Goal: Check status: Check status

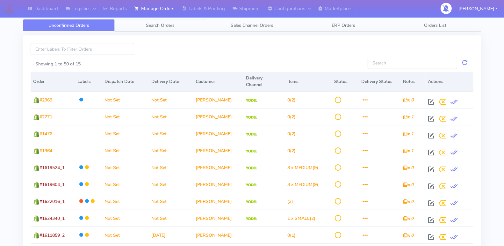
click at [169, 23] on span "Search Orders" at bounding box center [160, 25] width 29 height 6
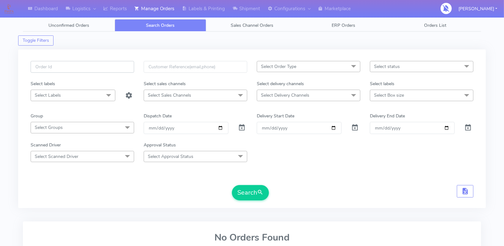
click at [90, 72] on input "text" at bounding box center [83, 67] width 104 height 12
click at [91, 67] on input "text" at bounding box center [83, 67] width 104 height 12
paste input "#1617377_1"
type input "#1617377"
click at [241, 126] on span at bounding box center [242, 129] width 8 height 6
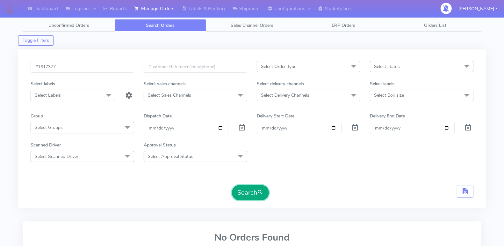
click at [254, 194] on button "Search" at bounding box center [250, 192] width 37 height 15
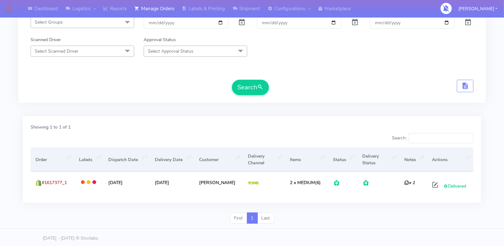
click at [286, 106] on div "#1617377 Select Order Type Select All MEALS ATAVI One Off Pasta Club Gift Kit E…" at bounding box center [252, 26] width 468 height 172
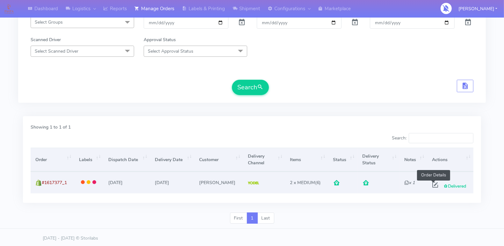
click at [432, 184] on span at bounding box center [435, 186] width 11 height 6
select select "5"
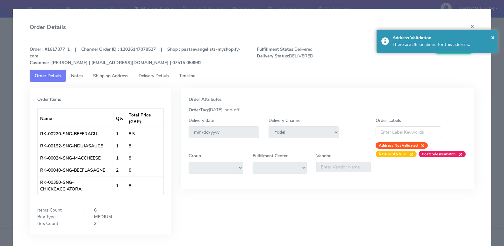
click at [187, 74] on span "Timeline" at bounding box center [187, 76] width 16 height 6
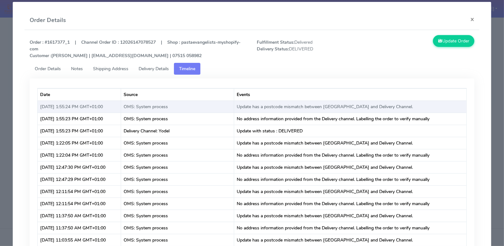
scroll to position [0, 0]
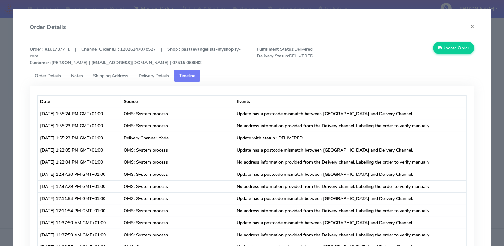
click at [151, 73] on span "Delivery Details" at bounding box center [154, 76] width 30 height 6
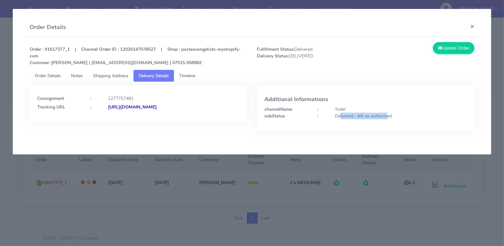
drag, startPoint x: 341, startPoint y: 117, endPoint x: 395, endPoint y: 117, distance: 54.2
click at [387, 116] on div "Delivered - left as authorised" at bounding box center [401, 116] width 141 height 7
click at [395, 117] on div "Delivered - left as authorised" at bounding box center [401, 116] width 141 height 7
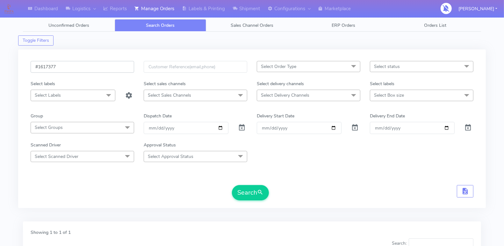
click at [78, 64] on input "#1617377" at bounding box center [83, 67] width 104 height 12
paste input "619_1"
type input "#1617619"
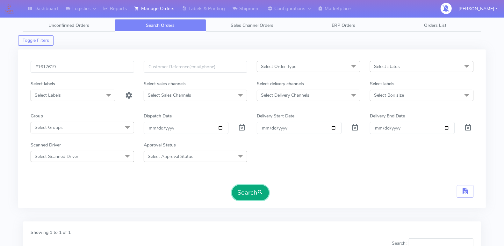
click at [253, 190] on button "Search" at bounding box center [250, 192] width 37 height 15
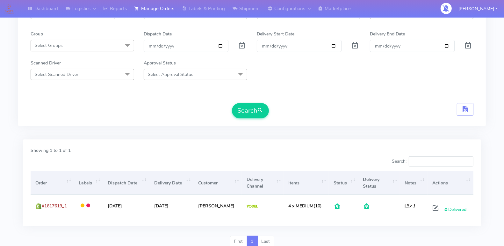
scroll to position [105, 0]
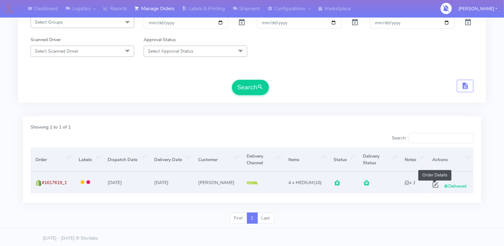
click at [432, 184] on span at bounding box center [435, 186] width 11 height 6
select select "5"
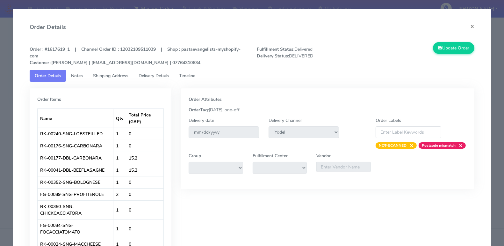
click at [194, 74] on span "Timeline" at bounding box center [187, 76] width 16 height 6
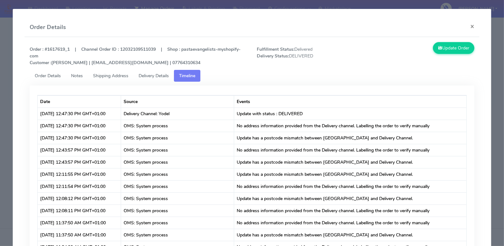
click at [153, 74] on span "Delivery Details" at bounding box center [154, 76] width 30 height 6
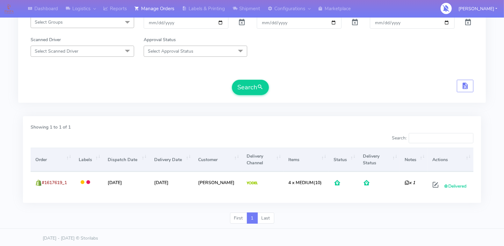
scroll to position [0, 0]
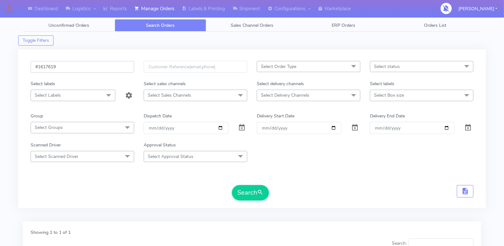
click at [106, 69] on input "#1617619" at bounding box center [83, 67] width 104 height 12
paste input "#1617848_1"
paste input "text"
type input "#1617848"
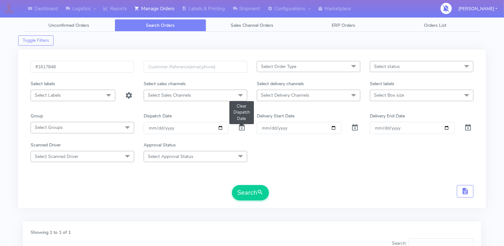
click at [245, 126] on span at bounding box center [242, 129] width 8 height 6
click at [250, 189] on button "Search" at bounding box center [250, 192] width 37 height 15
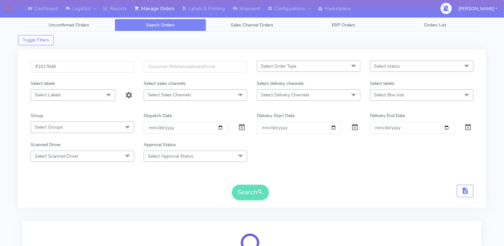
scroll to position [82, 0]
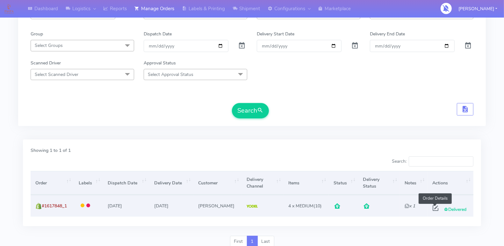
click at [434, 206] on span at bounding box center [435, 209] width 11 height 6
select select "5"
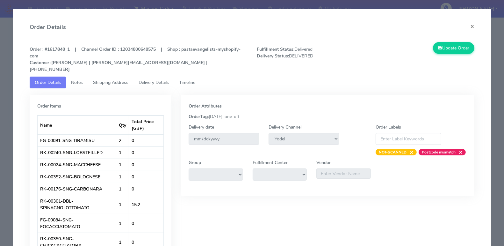
click at [194, 79] on span "Timeline" at bounding box center [187, 82] width 16 height 6
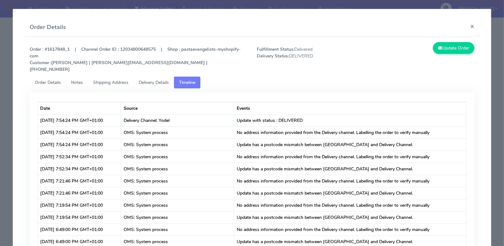
click at [150, 79] on span "Delivery Details" at bounding box center [154, 82] width 30 height 6
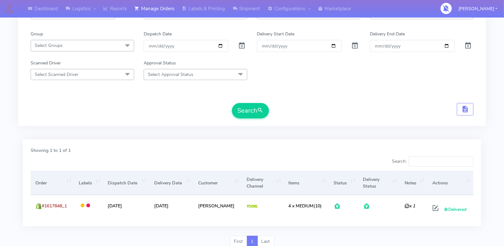
scroll to position [0, 0]
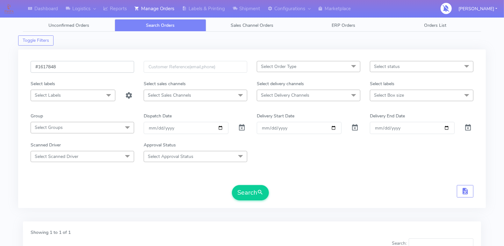
click at [89, 66] on input "#1617848" at bounding box center [83, 67] width 104 height 12
paste input "9210_1"
click at [250, 192] on button "Search" at bounding box center [250, 192] width 37 height 15
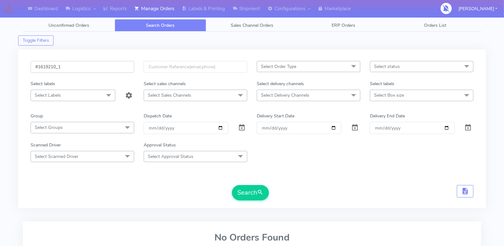
click at [78, 62] on input "#1619210_1" at bounding box center [83, 67] width 104 height 12
click at [297, 168] on form "#1619210 Select Order Type Select All MEALS ATAVI One Off Pasta Club Gift Kit E…" at bounding box center [252, 130] width 443 height 139
click at [242, 193] on button "Search" at bounding box center [250, 192] width 37 height 15
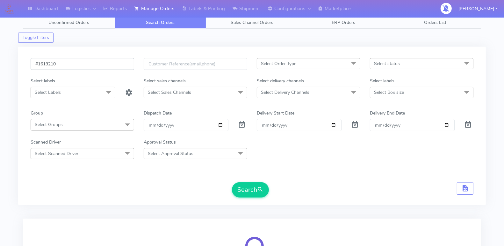
click at [84, 58] on input "#1619210" at bounding box center [83, 64] width 104 height 12
paste input "641_1"
type input "#1619641"
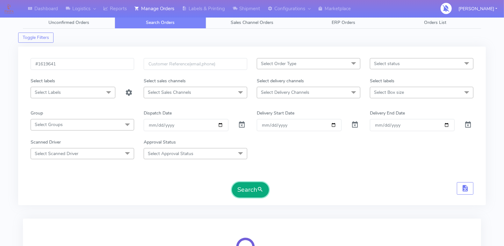
click at [255, 192] on button "Search" at bounding box center [250, 189] width 37 height 15
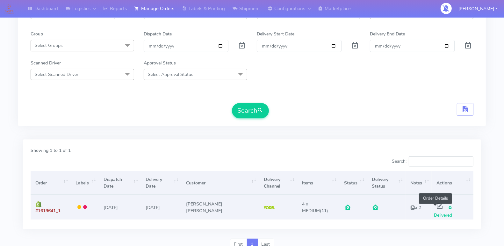
click at [435, 205] on span at bounding box center [440, 207] width 11 height 6
select select "5"
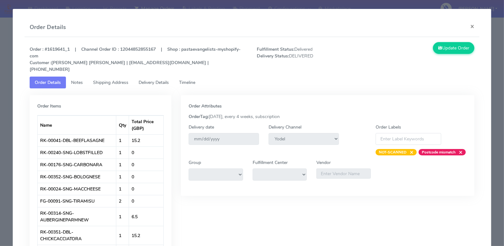
click at [188, 79] on span "Timeline" at bounding box center [187, 82] width 16 height 6
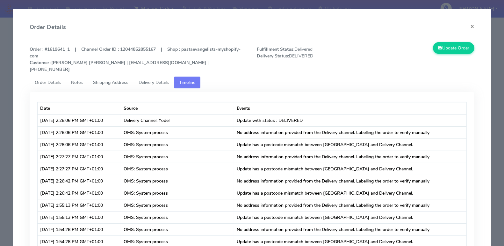
click at [146, 79] on span "Delivery Details" at bounding box center [154, 82] width 30 height 6
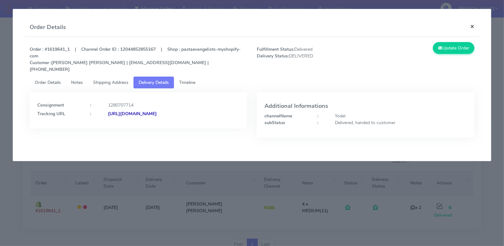
click at [473, 26] on button "×" at bounding box center [472, 26] width 14 height 17
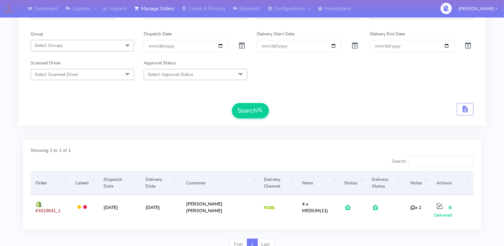
scroll to position [0, 0]
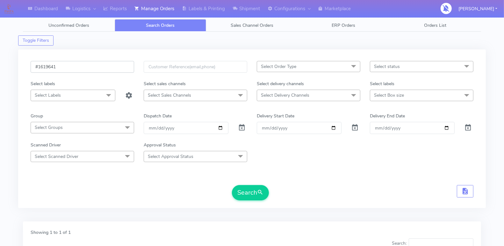
click at [87, 69] on input "#1619641" at bounding box center [83, 67] width 104 height 12
paste input "455_"
type input "#1619455_1"
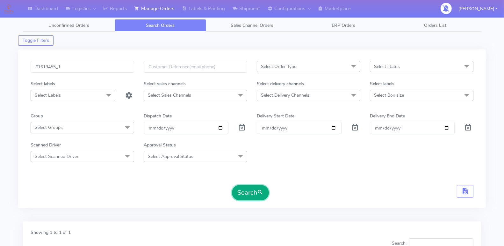
click at [242, 190] on button "Search" at bounding box center [250, 192] width 37 height 15
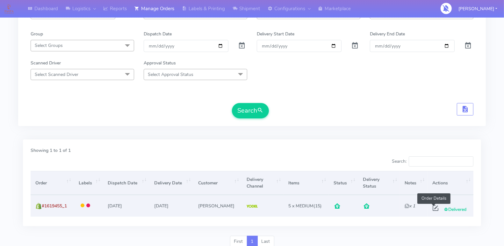
click at [433, 207] on span at bounding box center [435, 209] width 11 height 6
select select "5"
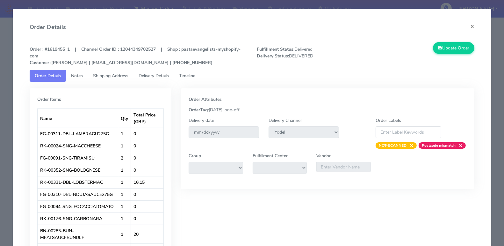
click at [195, 75] on span "Timeline" at bounding box center [187, 76] width 16 height 6
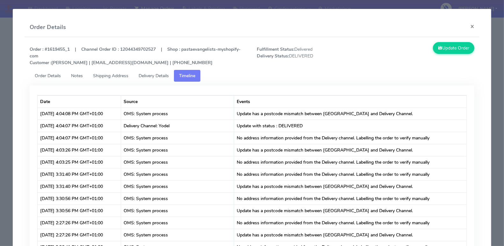
click at [149, 73] on span "Delivery Details" at bounding box center [154, 76] width 30 height 6
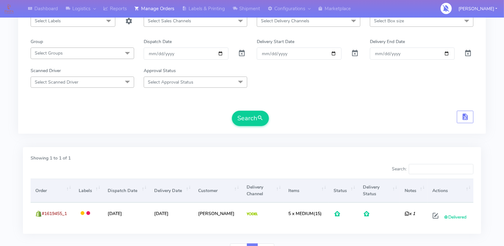
scroll to position [0, 0]
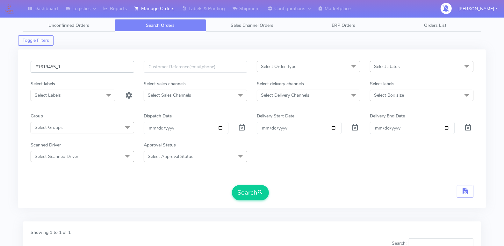
click at [72, 64] on input "#1619455_1" at bounding box center [83, 67] width 104 height 12
paste input "56"
type input "#1619565_1"
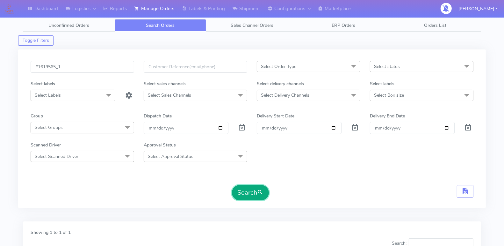
click at [244, 191] on button "Search" at bounding box center [250, 192] width 37 height 15
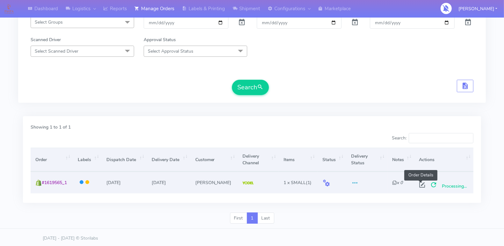
click at [421, 185] on span at bounding box center [422, 186] width 11 height 6
select select "5"
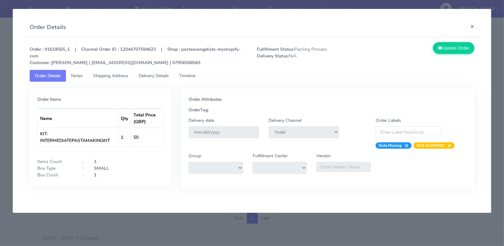
click at [195, 74] on span "Timeline" at bounding box center [187, 76] width 16 height 6
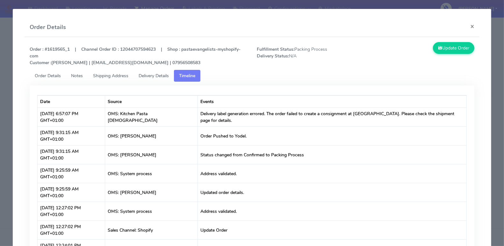
click at [165, 73] on span "Delivery Details" at bounding box center [154, 76] width 30 height 6
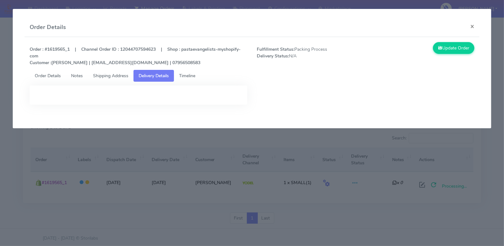
click at [192, 76] on span "Timeline" at bounding box center [187, 76] width 16 height 6
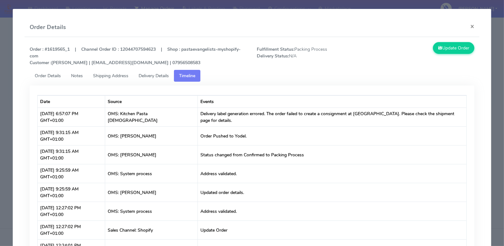
click at [55, 45] on div "Order : #1619565_1 | Channel Order ID : 12044707594623 | Shop : pastaevangelist…" at bounding box center [252, 56] width 455 height 28
click at [54, 50] on strong "Order : #1619565_1 | Channel Order ID : 12044707594623 | Shop : pastaevangelist…" at bounding box center [135, 55] width 211 height 19
copy strong "1619565_1"
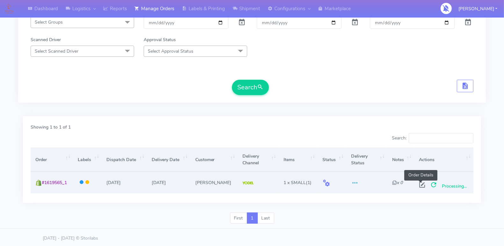
click at [419, 183] on span at bounding box center [422, 186] width 11 height 6
select select "5"
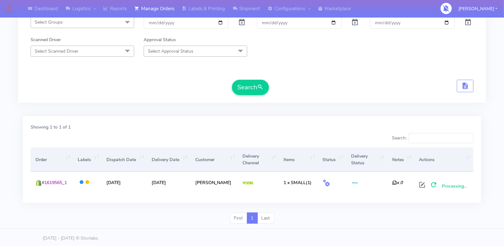
scroll to position [0, 0]
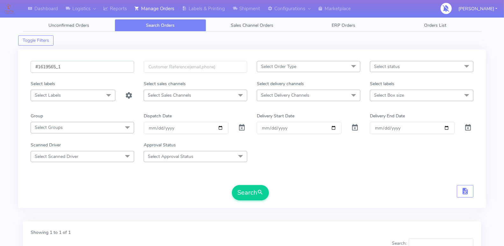
click at [80, 65] on input "#1619565_1" at bounding box center [83, 67] width 104 height 12
paste input "227"
type input "#1619227_1"
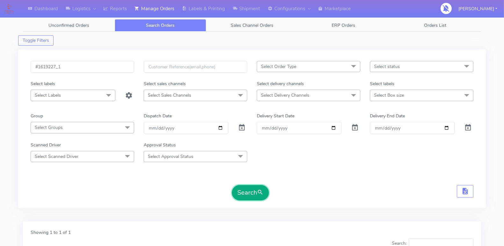
click at [243, 190] on button "Search" at bounding box center [250, 192] width 37 height 15
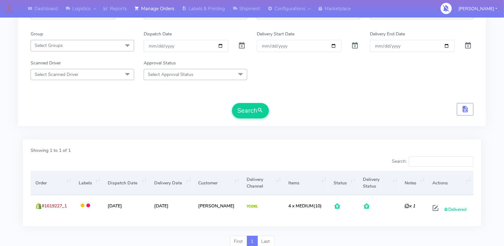
scroll to position [105, 0]
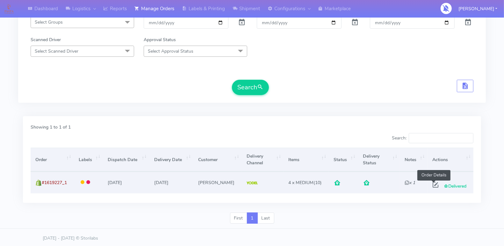
click at [436, 183] on span at bounding box center [435, 186] width 11 height 6
select select "5"
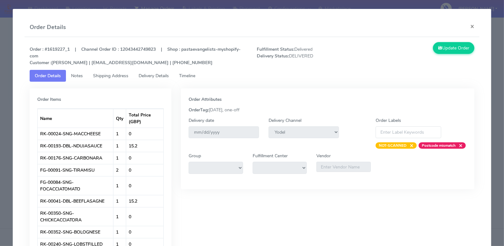
click at [188, 73] on span "Timeline" at bounding box center [187, 76] width 16 height 6
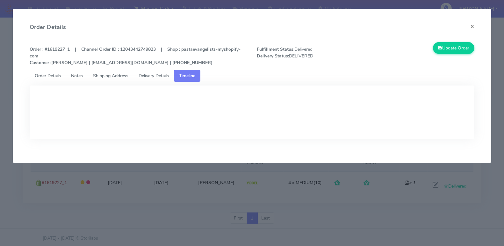
click at [168, 74] on span "Delivery Details" at bounding box center [154, 76] width 30 height 6
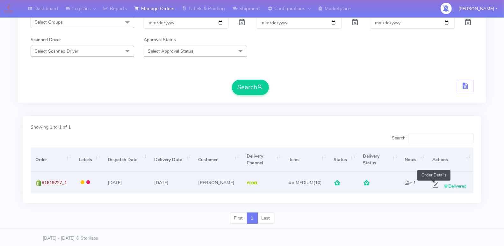
click at [436, 183] on span at bounding box center [435, 186] width 11 height 6
select select "5"
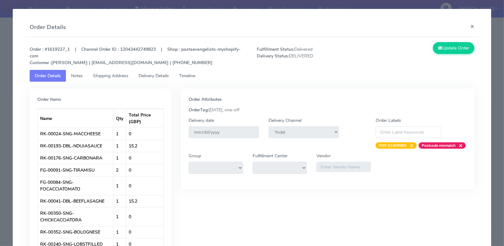
click at [186, 74] on span "Timeline" at bounding box center [187, 76] width 16 height 6
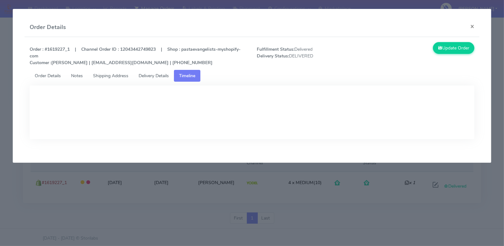
click at [151, 73] on span "Delivery Details" at bounding box center [154, 76] width 30 height 6
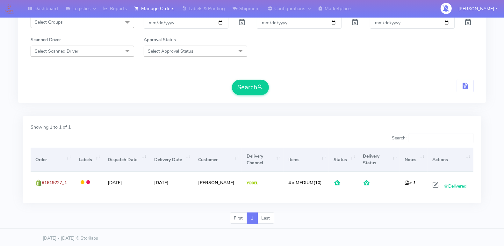
scroll to position [0, 0]
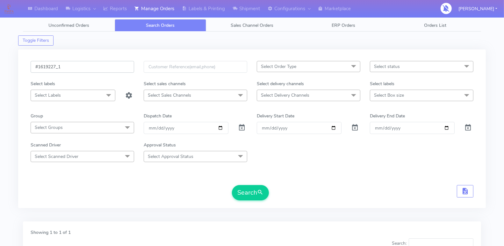
click at [96, 68] on input "#1619227_1" at bounding box center [83, 67] width 104 height 12
paste input "874"
type input "#1619874_1"
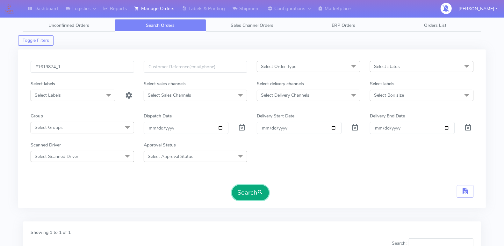
click at [246, 191] on button "Search" at bounding box center [250, 192] width 37 height 15
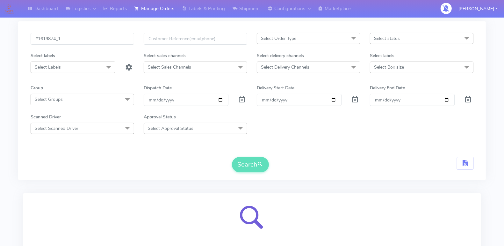
scroll to position [82, 0]
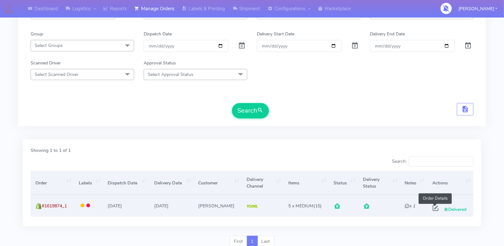
click at [437, 207] on span at bounding box center [435, 209] width 11 height 6
select select "5"
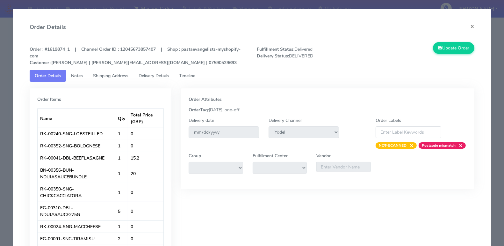
click at [195, 73] on span "Timeline" at bounding box center [187, 76] width 16 height 6
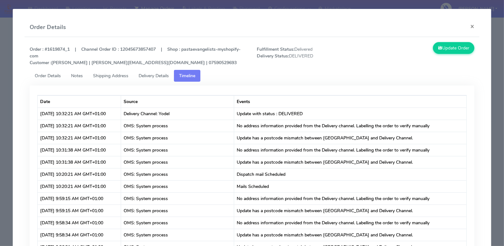
click at [155, 76] on span "Delivery Details" at bounding box center [154, 76] width 30 height 6
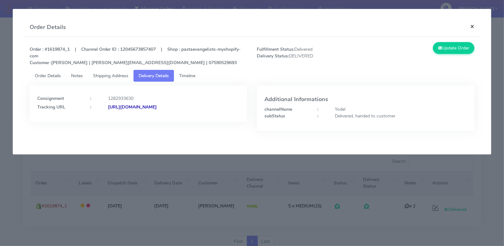
click at [473, 28] on button "×" at bounding box center [472, 26] width 14 height 17
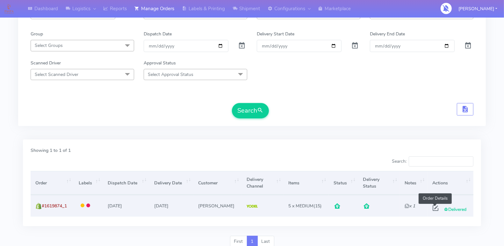
click at [434, 206] on span at bounding box center [435, 209] width 11 height 6
select select "5"
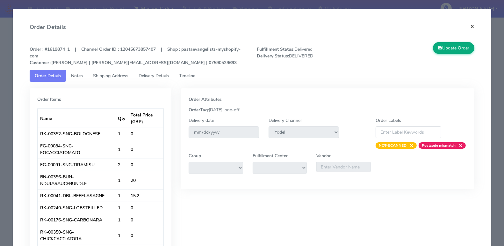
drag, startPoint x: 472, startPoint y: 26, endPoint x: 455, endPoint y: 17, distance: 19.0
click at [469, 25] on button "×" at bounding box center [472, 26] width 14 height 17
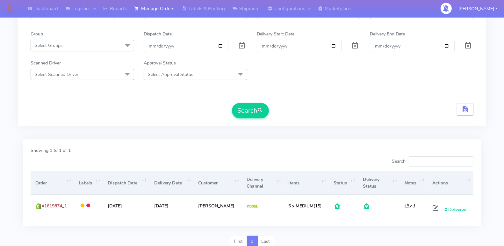
scroll to position [0, 0]
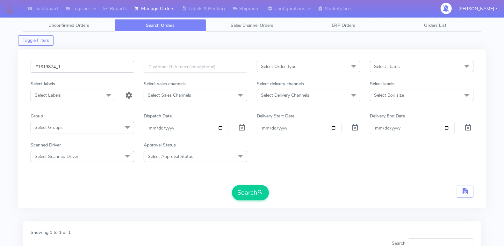
click at [85, 68] on input "#1619874_1" at bounding box center [83, 67] width 104 height 12
paste input "918"
type input "#1619918_1"
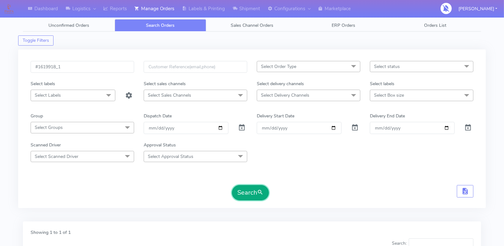
click at [237, 189] on button "Search" at bounding box center [250, 192] width 37 height 15
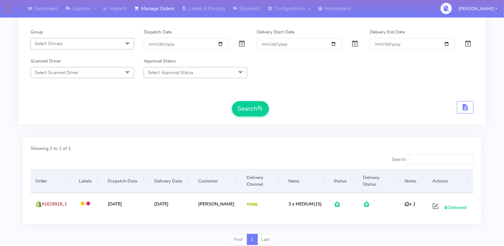
scroll to position [105, 0]
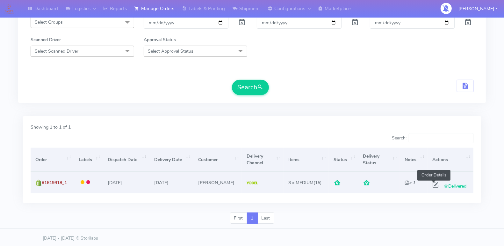
click at [430, 184] on span at bounding box center [435, 186] width 11 height 6
select select "5"
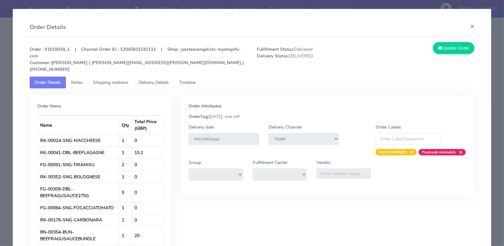
click at [185, 79] on span "Timeline" at bounding box center [187, 82] width 16 height 6
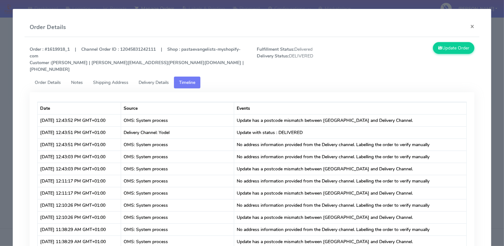
click at [162, 79] on span "Delivery Details" at bounding box center [154, 82] width 30 height 6
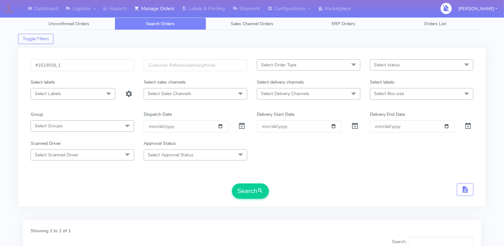
scroll to position [0, 0]
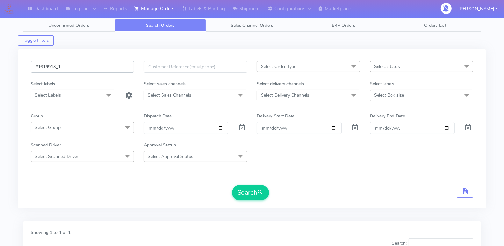
click at [84, 68] on input "#1619918_1" at bounding box center [83, 67] width 104 height 12
paste input "41"
type input "#1619941_1"
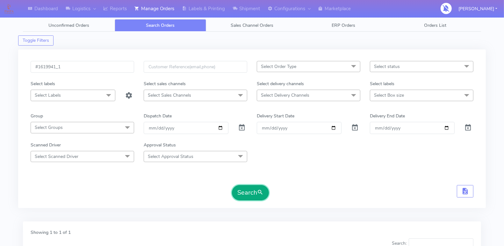
click at [249, 189] on button "Search" at bounding box center [250, 192] width 37 height 15
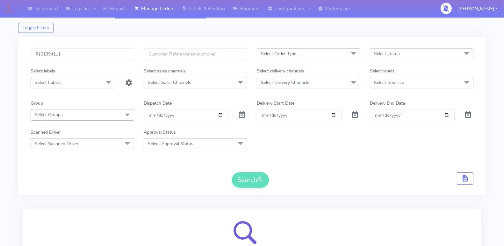
scroll to position [82, 0]
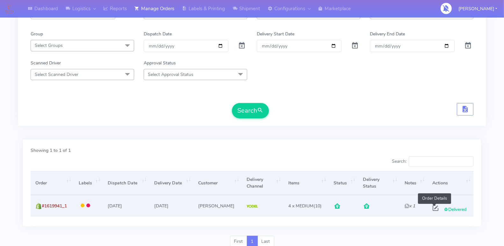
click at [434, 206] on span at bounding box center [435, 209] width 11 height 6
select select "5"
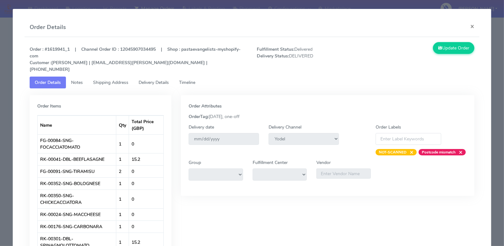
click at [190, 79] on span "Timeline" at bounding box center [187, 82] width 16 height 6
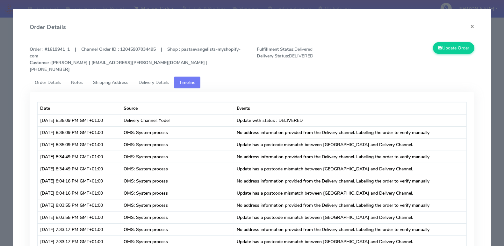
click at [156, 79] on span "Delivery Details" at bounding box center [154, 82] width 30 height 6
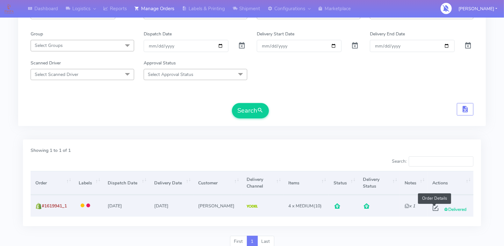
click at [432, 206] on span at bounding box center [435, 209] width 11 height 6
select select "5"
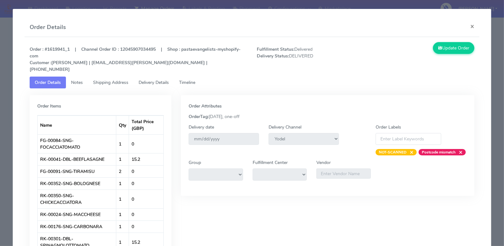
click at [195, 79] on span "Timeline" at bounding box center [187, 82] width 16 height 6
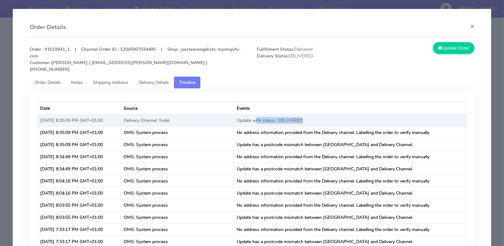
drag, startPoint x: 246, startPoint y: 114, endPoint x: 317, endPoint y: 111, distance: 70.8
click at [317, 114] on td "Update with status : DELIVERED" at bounding box center [350, 120] width 232 height 12
drag, startPoint x: 297, startPoint y: 114, endPoint x: 219, endPoint y: 112, distance: 78.5
click at [219, 114] on tr "[DATE] 8:35:09 PM GMT+01:00 Delivery Channel: Yodel Update with status : DELIVE…" at bounding box center [252, 120] width 429 height 12
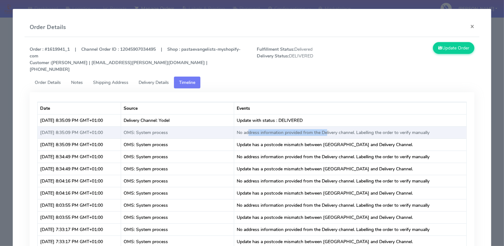
drag, startPoint x: 242, startPoint y: 124, endPoint x: 319, endPoint y: 123, distance: 77.2
click at [319, 126] on td "No address information provided from the Delivery channel. Labelling the order …" at bounding box center [350, 132] width 232 height 12
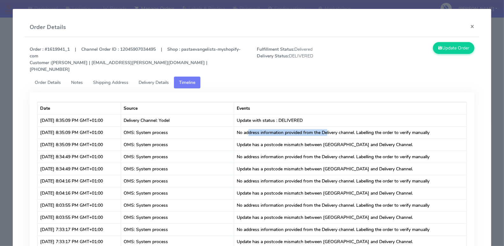
click at [164, 79] on span "Delivery Details" at bounding box center [154, 82] width 30 height 6
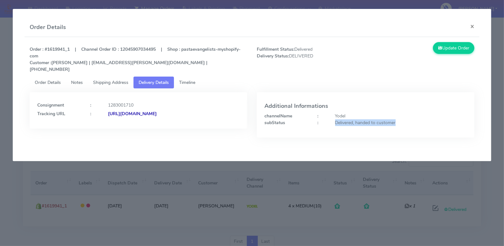
drag, startPoint x: 333, startPoint y: 115, endPoint x: 398, endPoint y: 115, distance: 65.0
click at [398, 119] on div "Delivered, handed to customer" at bounding box center [401, 122] width 141 height 7
click at [358, 123] on div "Additional Informations channelName : Yodel subStatus : Delivered, handed to cu…" at bounding box center [366, 114] width 218 height 45
click at [194, 79] on span "Timeline" at bounding box center [187, 82] width 16 height 6
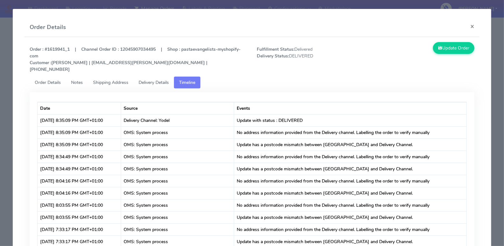
click at [168, 79] on span "Delivery Details" at bounding box center [154, 82] width 30 height 6
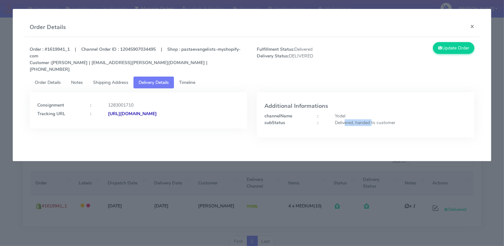
drag, startPoint x: 346, startPoint y: 116, endPoint x: 373, endPoint y: 116, distance: 26.8
click at [373, 119] on div "Delivered, handed to customer" at bounding box center [401, 122] width 141 height 7
click at [96, 129] on div "Consignment : 1283001710 Tracking URL : [URL][DOMAIN_NAME]" at bounding box center [138, 119] width 227 height 55
click at [316, 124] on div "Additional Informations channelName : Yodel subStatus : Delivered, handed to cu…" at bounding box center [366, 114] width 218 height 45
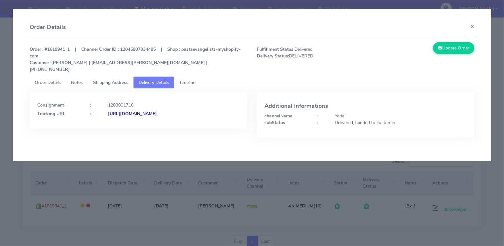
click at [188, 77] on link "Timeline" at bounding box center [187, 83] width 26 height 12
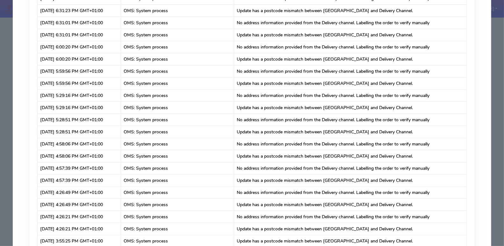
scroll to position [0, 0]
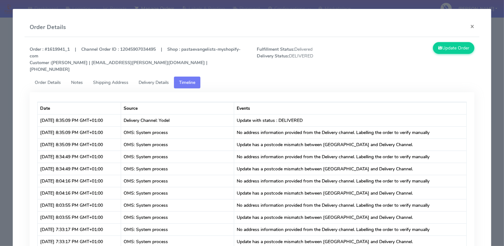
click at [168, 79] on span "Delivery Details" at bounding box center [154, 82] width 30 height 6
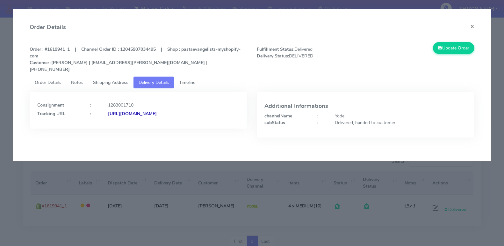
copy strong "JJD0002249960892201"
drag, startPoint x: 237, startPoint y: 106, endPoint x: 172, endPoint y: 116, distance: 65.5
click at [172, 116] on div "Consignment : 1283001710 Tracking URL : [URL][DOMAIN_NAME]" at bounding box center [139, 110] width 218 height 36
